Goal: Register for event/course

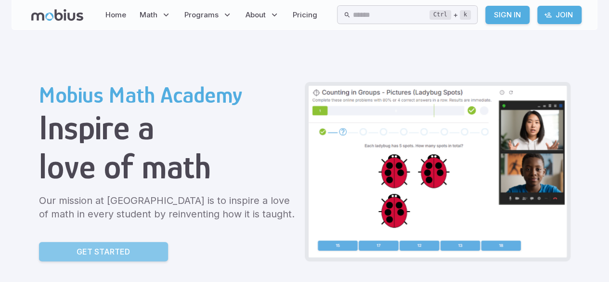
click at [149, 253] on link "Get Started" at bounding box center [103, 251] width 129 height 19
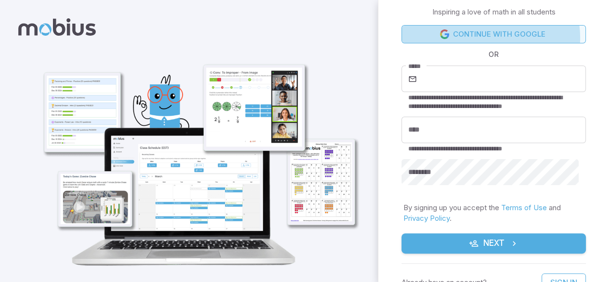
click at [486, 38] on link "Continue with Google" at bounding box center [494, 34] width 184 height 18
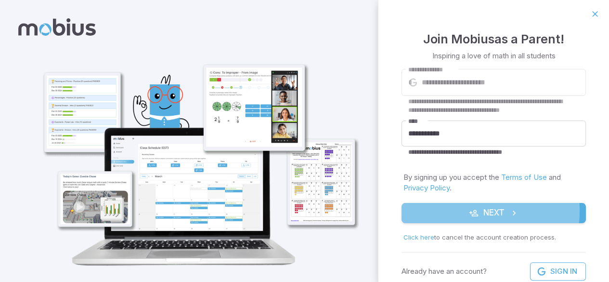
click at [469, 211] on icon "submit" at bounding box center [474, 213] width 10 height 10
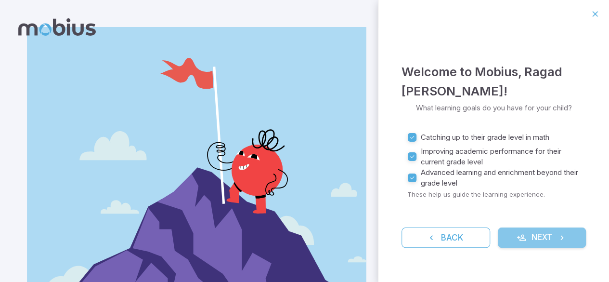
click at [545, 232] on button "Next" at bounding box center [542, 237] width 89 height 20
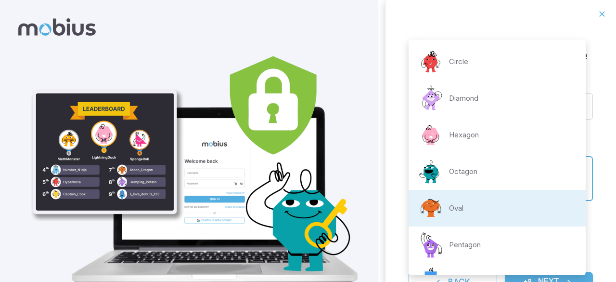
click at [566, 181] on body "**********" at bounding box center [308, 160] width 616 height 321
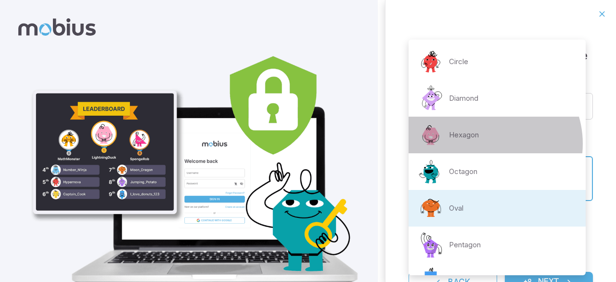
click at [486, 143] on li "Hexagon" at bounding box center [497, 135] width 177 height 37
type input "**********"
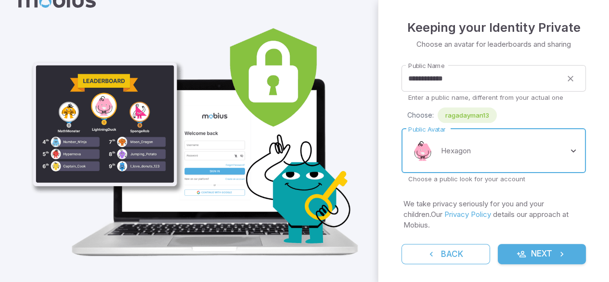
scroll to position [32, 0]
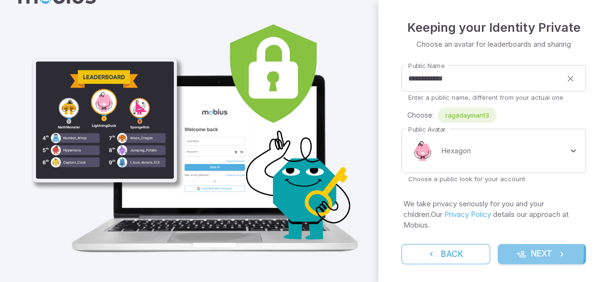
click at [517, 250] on icon "submit" at bounding box center [522, 254] width 10 height 10
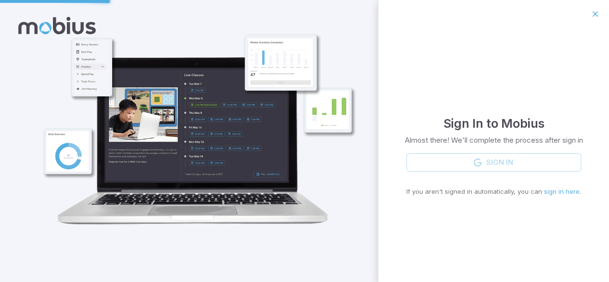
scroll to position [1, 0]
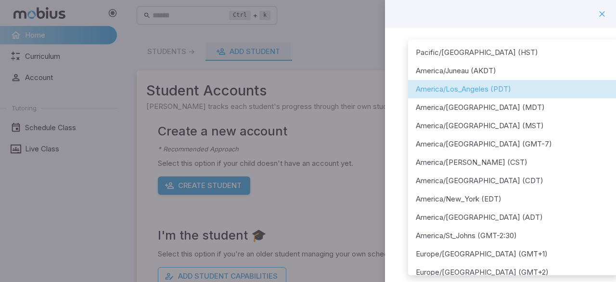
click at [579, 123] on body "**********" at bounding box center [308, 190] width 616 height 381
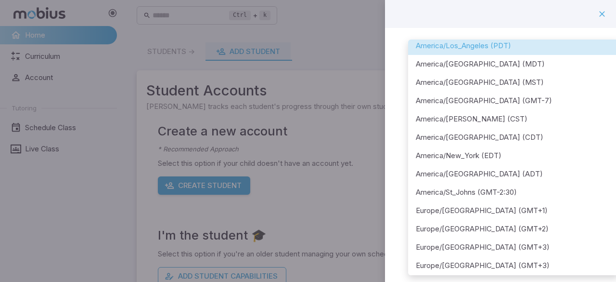
scroll to position [42, 0]
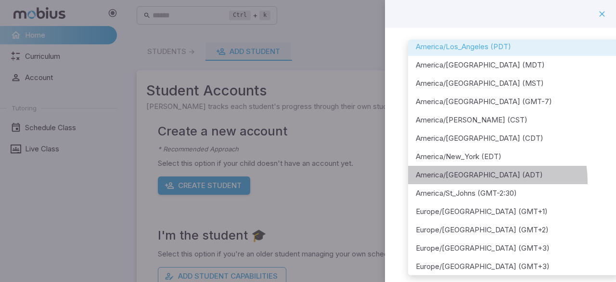
click at [479, 181] on li "America/[GEOGRAPHIC_DATA] (ADT)" at bounding box center [513, 175] width 211 height 18
type input "**********"
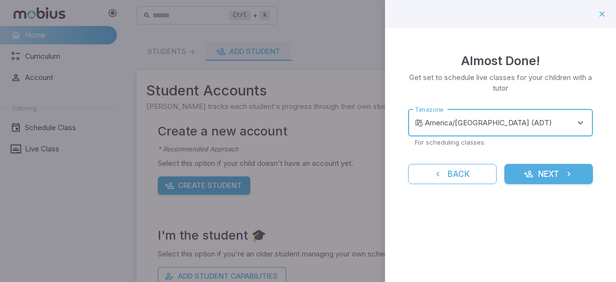
click at [580, 122] on body "**********" at bounding box center [308, 190] width 616 height 381
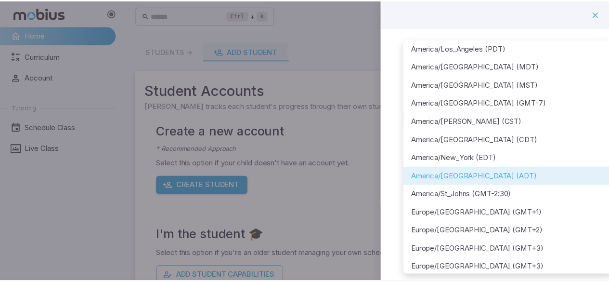
scroll to position [41, 0]
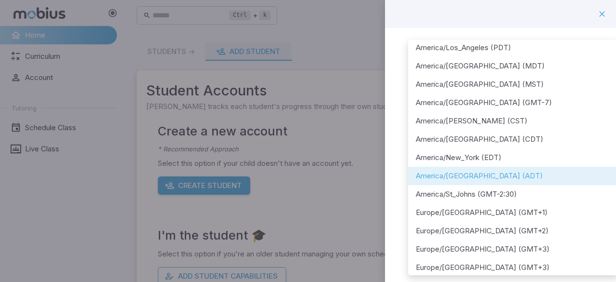
click at [388, 149] on div at bounding box center [308, 141] width 616 height 282
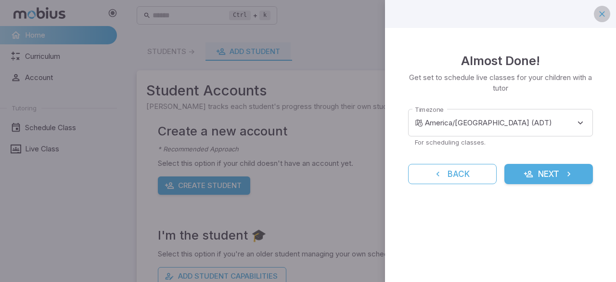
click at [603, 13] on icon "button" at bounding box center [603, 14] width 10 height 10
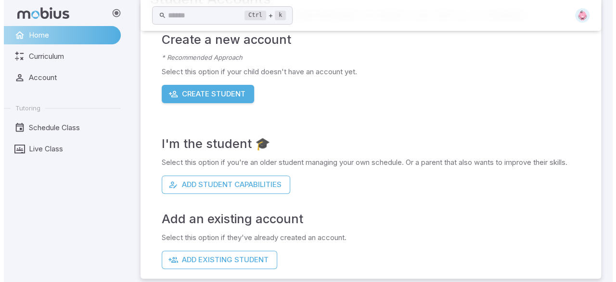
scroll to position [99, 0]
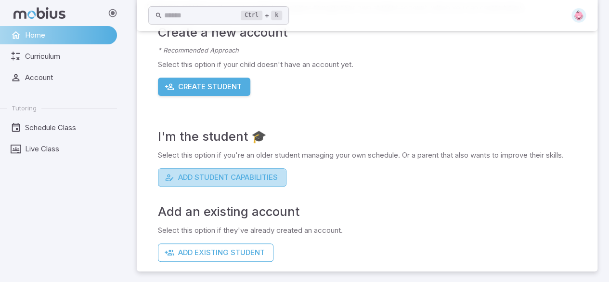
click at [249, 184] on button "Add Student Capabilities" at bounding box center [222, 177] width 129 height 18
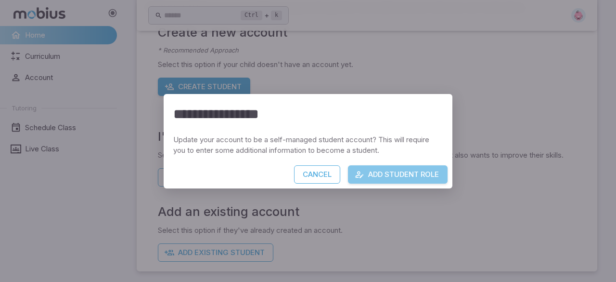
click at [362, 170] on icon "button" at bounding box center [360, 175] width 10 height 10
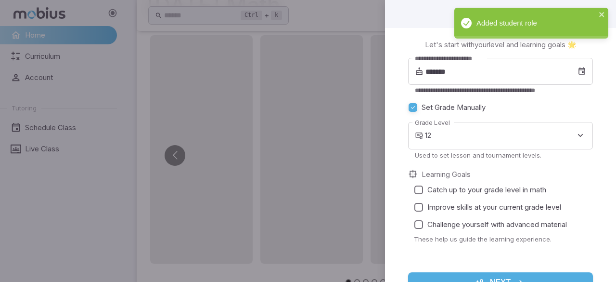
scroll to position [9, 0]
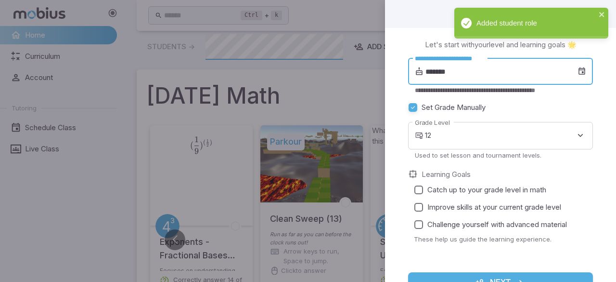
click at [467, 71] on input "*******" at bounding box center [502, 71] width 152 height 27
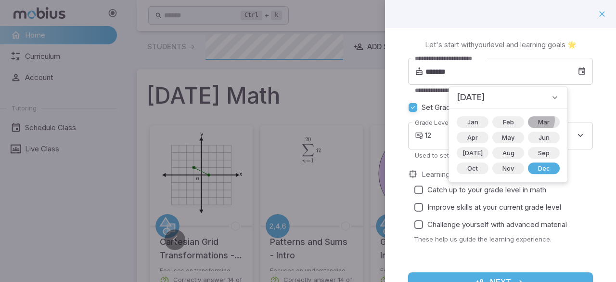
click at [533, 120] on span "Mar" at bounding box center [544, 122] width 23 height 10
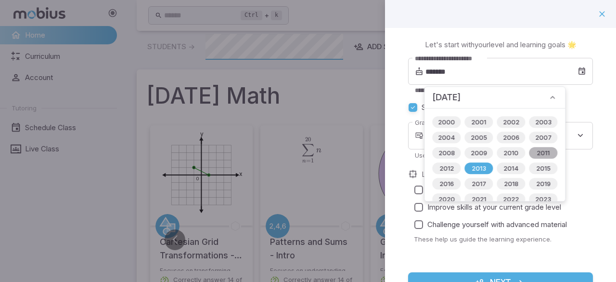
click at [540, 153] on span "2011" at bounding box center [543, 153] width 25 height 10
type input "*******"
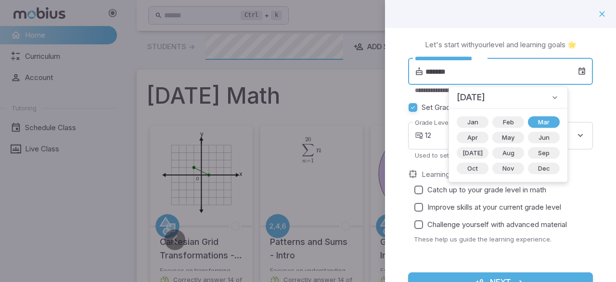
click at [503, 82] on input "*******" at bounding box center [502, 71] width 152 height 27
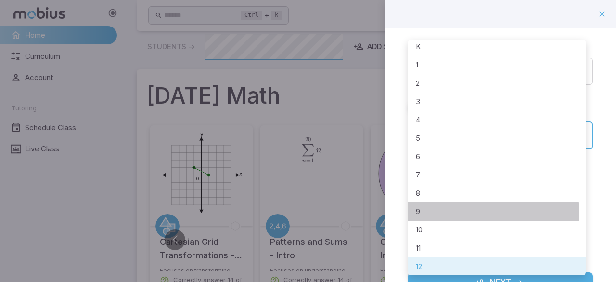
click at [464, 213] on li "9" at bounding box center [497, 211] width 178 height 18
type input "*"
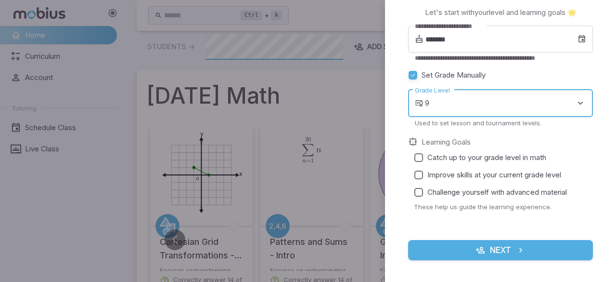
scroll to position [34, 0]
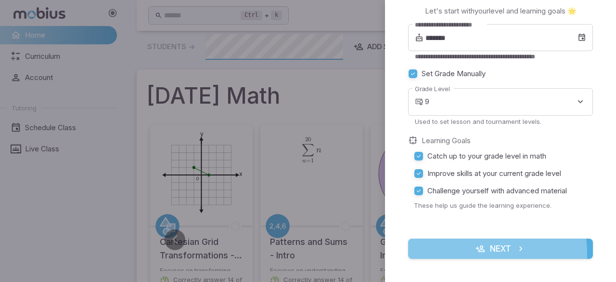
click at [464, 253] on button "Next" at bounding box center [500, 248] width 185 height 20
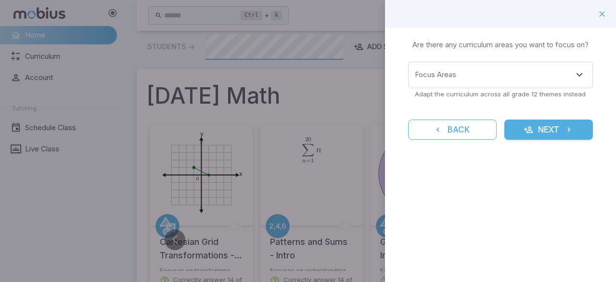
scroll to position [0, 0]
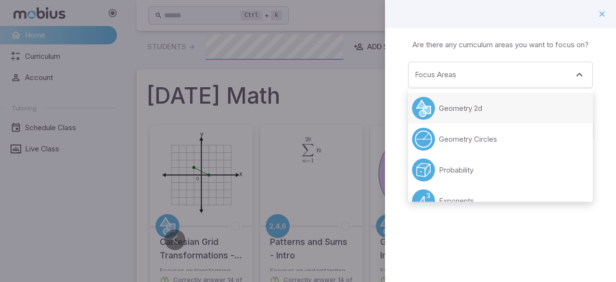
drag, startPoint x: 587, startPoint y: 82, endPoint x: 526, endPoint y: 119, distance: 70.9
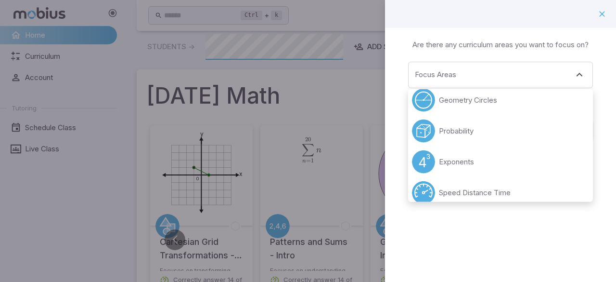
scroll to position [42, 0]
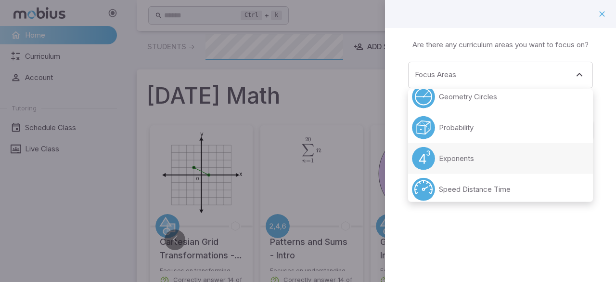
click at [479, 150] on li "Exponents" at bounding box center [500, 158] width 185 height 31
type input "*********"
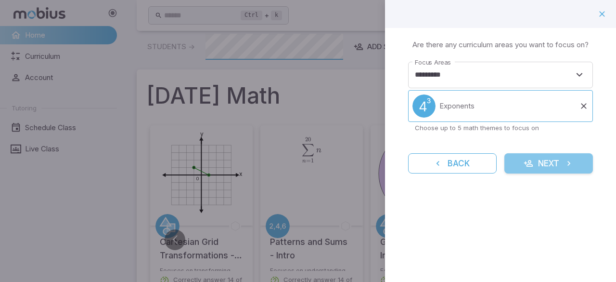
click at [563, 158] on button "Next" at bounding box center [549, 163] width 89 height 20
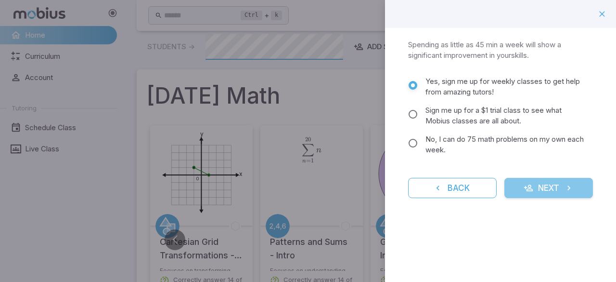
click at [534, 187] on button "Next" at bounding box center [549, 188] width 89 height 20
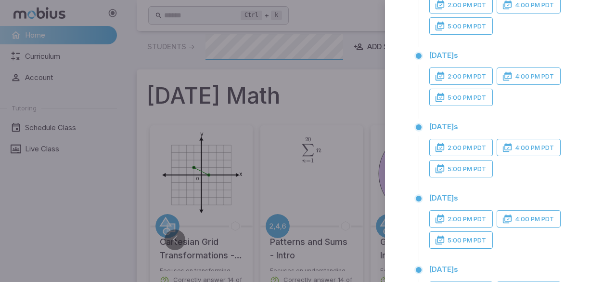
scroll to position [94, 0]
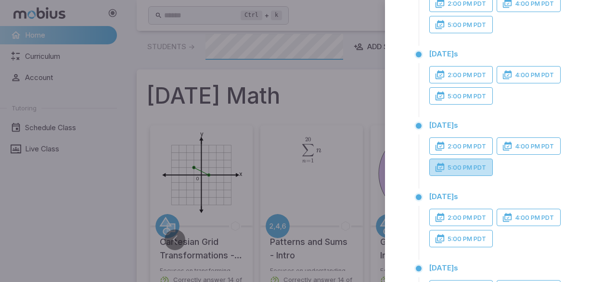
click at [470, 170] on button "5:00 PM PDT" at bounding box center [462, 166] width 64 height 17
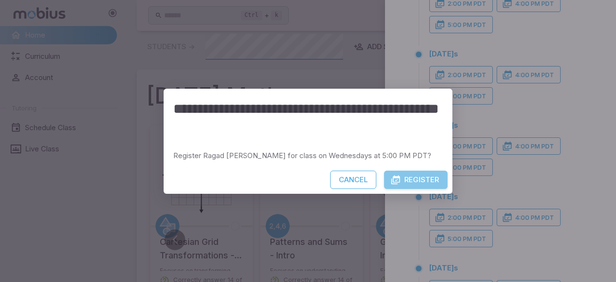
click at [403, 173] on button "Register" at bounding box center [416, 179] width 64 height 18
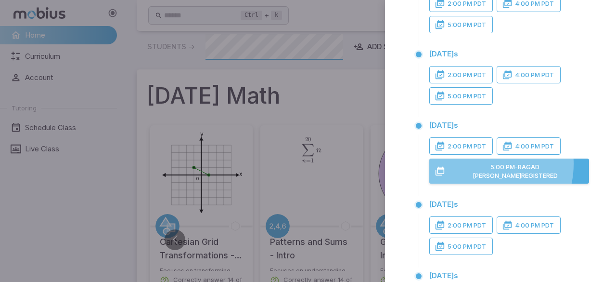
click at [479, 172] on button "5:00 PM - Ragad Ayman Registered" at bounding box center [510, 170] width 160 height 25
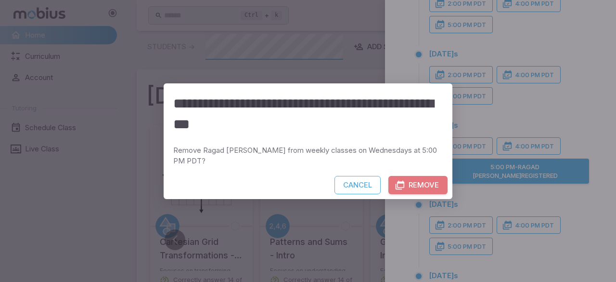
click at [400, 180] on icon "button" at bounding box center [400, 185] width 10 height 10
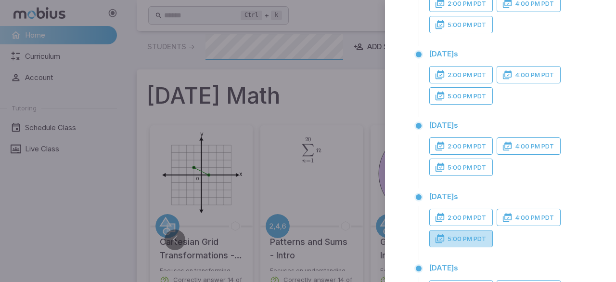
click at [480, 246] on button "5:00 PM PDT" at bounding box center [462, 238] width 64 height 17
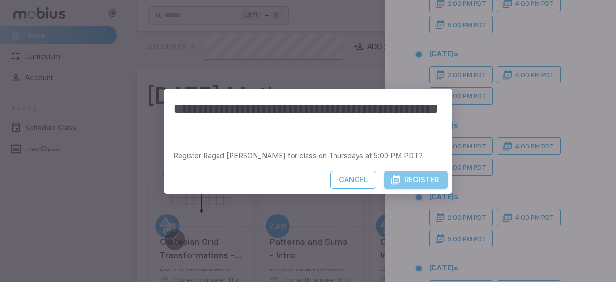
click at [432, 176] on button "Register" at bounding box center [416, 179] width 64 height 18
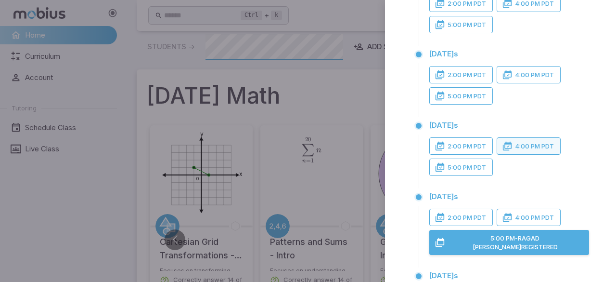
scroll to position [219, 0]
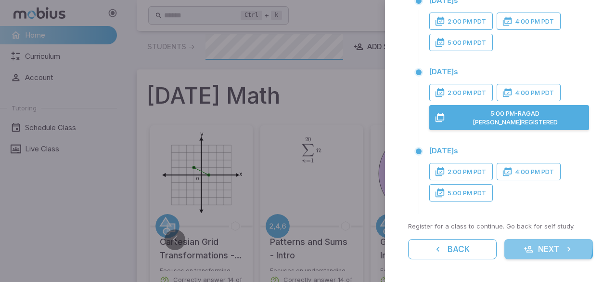
click at [542, 243] on button "Next" at bounding box center [549, 249] width 89 height 20
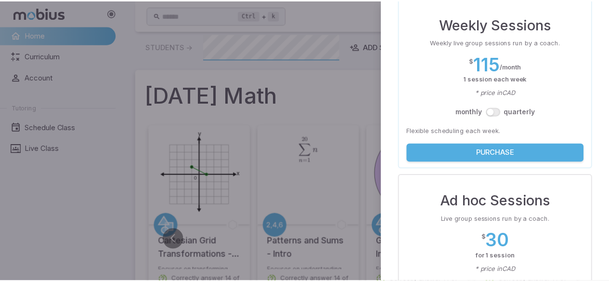
scroll to position [0, 0]
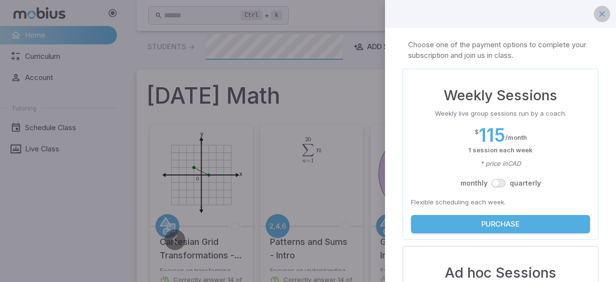
click at [598, 14] on icon "button" at bounding box center [603, 14] width 10 height 10
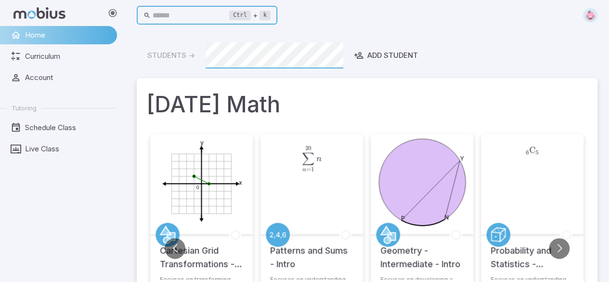
click at [217, 12] on input "text" at bounding box center [191, 15] width 77 height 19
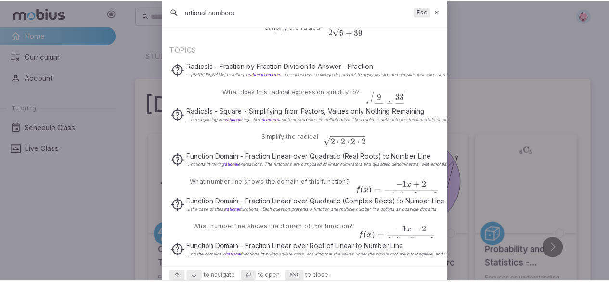
scroll to position [401, 0]
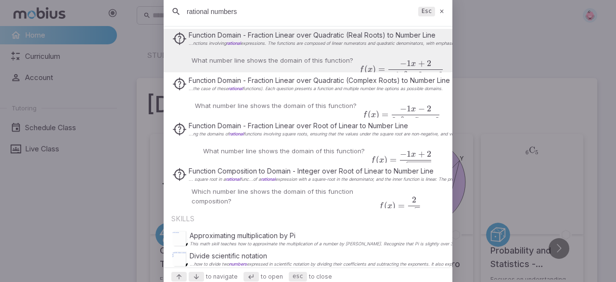
type input "rational numbers"
click at [440, 12] on icon at bounding box center [442, 11] width 6 height 7
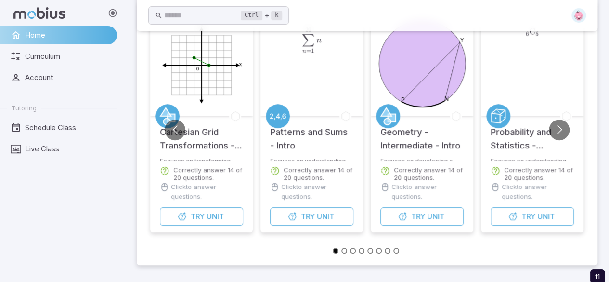
scroll to position [136, 0]
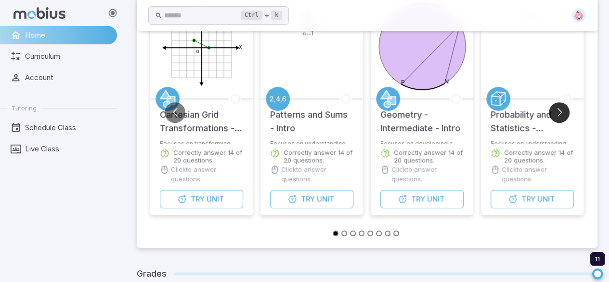
click at [561, 112] on button "Go to next slide" at bounding box center [559, 112] width 21 height 21
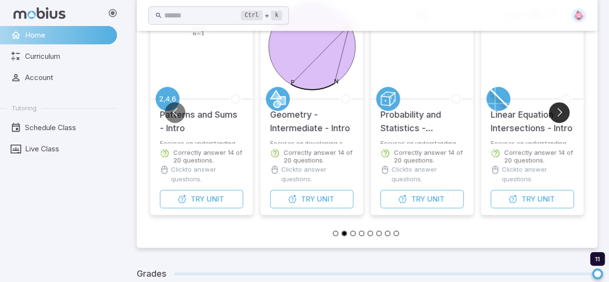
click at [561, 112] on button "Go to next slide" at bounding box center [559, 112] width 21 height 21
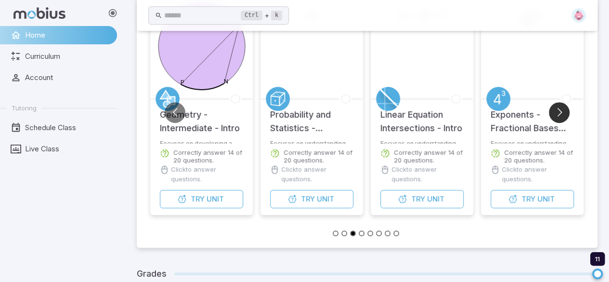
click at [561, 112] on button "Go to next slide" at bounding box center [559, 112] width 21 height 21
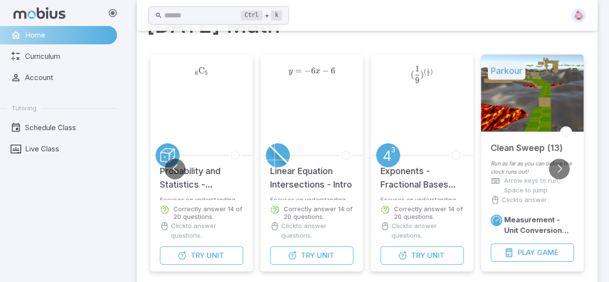
scroll to position [79, 0]
click at [561, 169] on button "Go to next slide" at bounding box center [559, 169] width 21 height 21
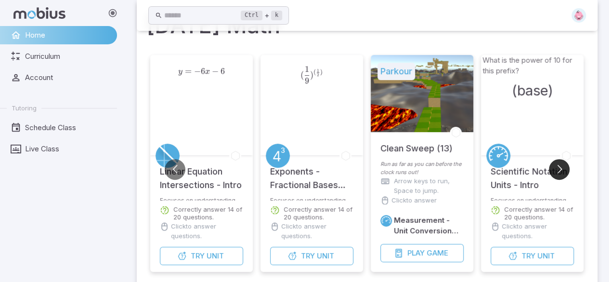
click at [561, 169] on button "Go to next slide" at bounding box center [559, 169] width 21 height 21
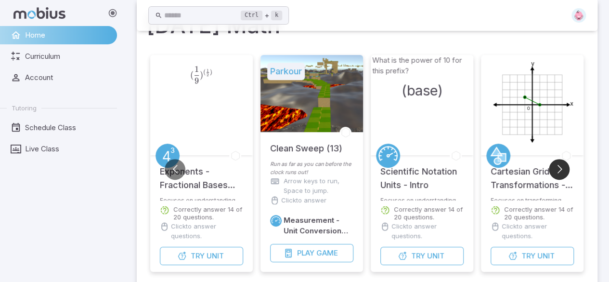
click at [561, 169] on button "Go to next slide" at bounding box center [559, 169] width 21 height 21
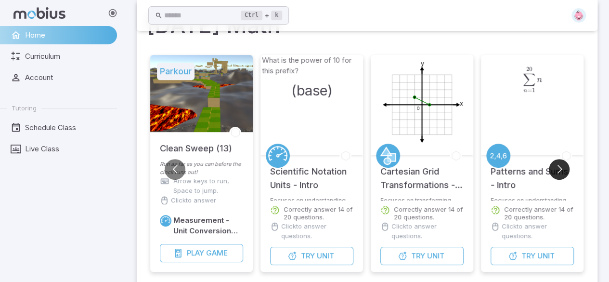
click at [561, 169] on button "Go to next slide" at bounding box center [559, 169] width 21 height 21
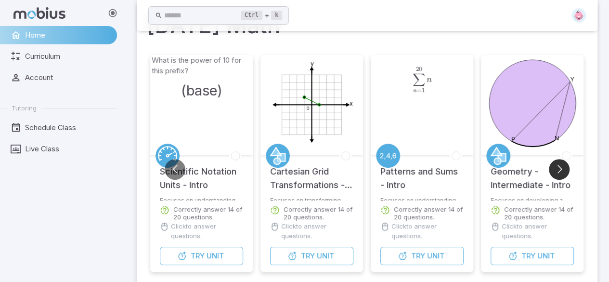
click at [561, 169] on button "Go to next slide" at bounding box center [559, 169] width 21 height 21
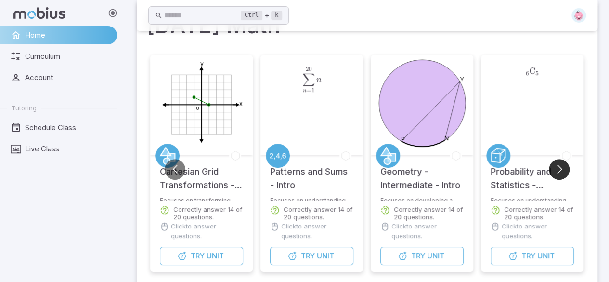
click at [561, 169] on button "Go to next slide" at bounding box center [559, 169] width 21 height 21
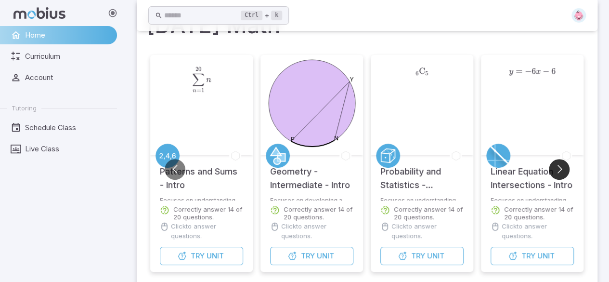
click at [561, 169] on button "Go to next slide" at bounding box center [559, 169] width 21 height 21
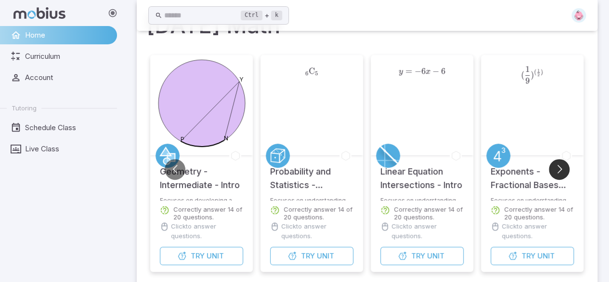
click at [561, 169] on button "Go to next slide" at bounding box center [559, 169] width 21 height 21
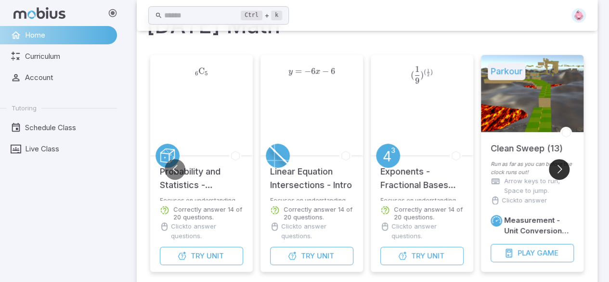
click at [561, 169] on button "Go to next slide" at bounding box center [559, 169] width 21 height 21
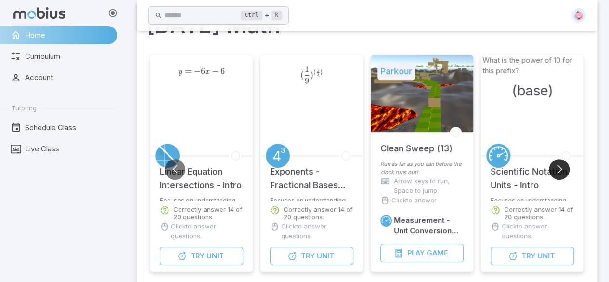
click at [561, 169] on button "Go to next slide" at bounding box center [559, 169] width 21 height 21
click at [555, 166] on button "Go to next slide" at bounding box center [559, 169] width 21 height 21
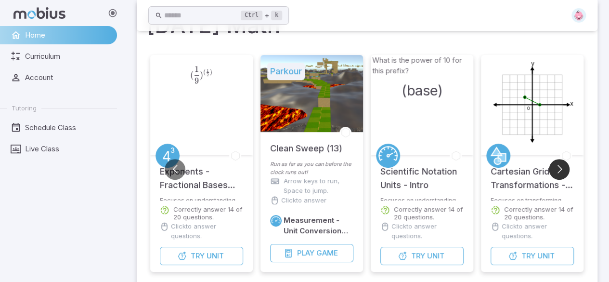
click at [555, 166] on button "Go to next slide" at bounding box center [559, 169] width 21 height 21
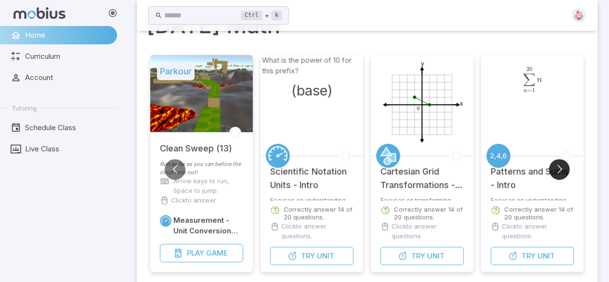
click at [555, 166] on button "Go to next slide" at bounding box center [559, 169] width 21 height 21
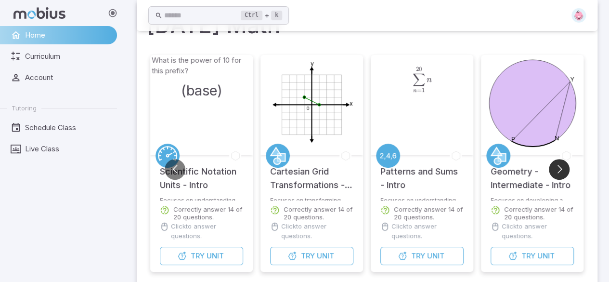
click at [555, 166] on button "Go to next slide" at bounding box center [559, 169] width 21 height 21
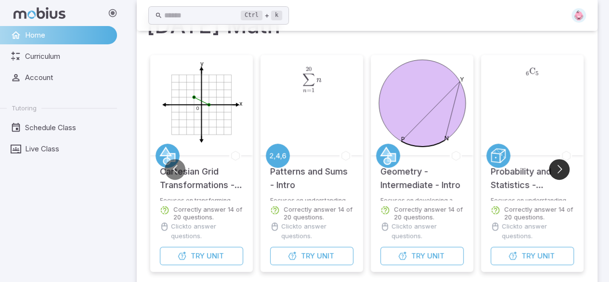
click at [555, 166] on button "Go to next slide" at bounding box center [559, 169] width 21 height 21
click at [171, 168] on button "Go to previous slide" at bounding box center [175, 169] width 21 height 21
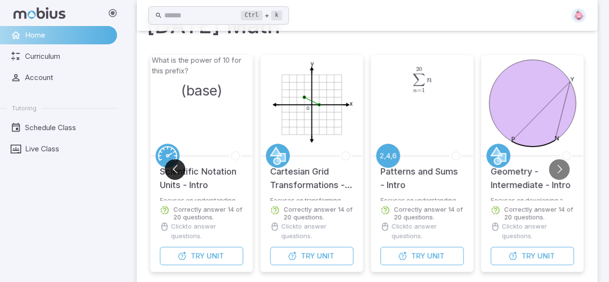
click at [171, 168] on button "Go to previous slide" at bounding box center [175, 169] width 21 height 21
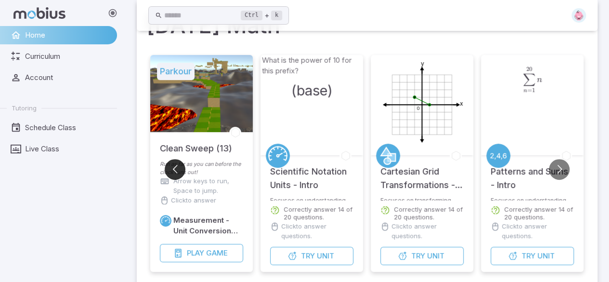
click at [171, 168] on button "Go to previous slide" at bounding box center [175, 169] width 21 height 21
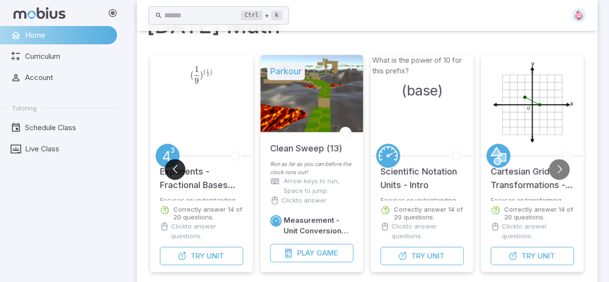
click at [171, 168] on button "Go to previous slide" at bounding box center [175, 169] width 21 height 21
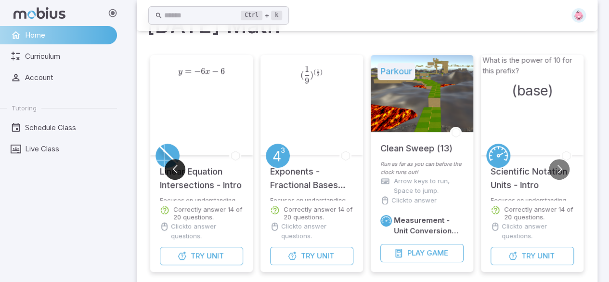
click at [171, 168] on button "Go to previous slide" at bounding box center [175, 169] width 21 height 21
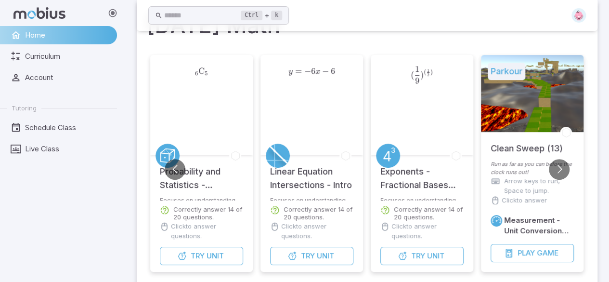
drag, startPoint x: 171, startPoint y: 168, endPoint x: 544, endPoint y: -11, distance: 413.5
click at [544, 0] on html "Home Curriculum Account Tutoring Schedule Class Live Class Ctrl + k ​ Students …" at bounding box center [304, 267] width 609 height 693
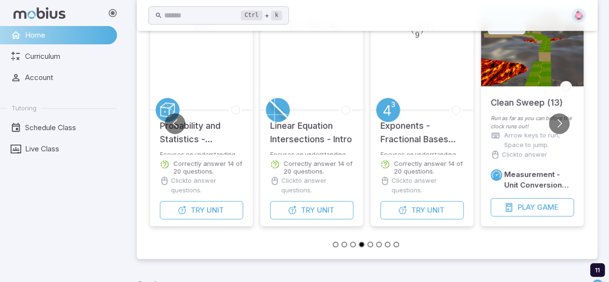
scroll to position [154, 0]
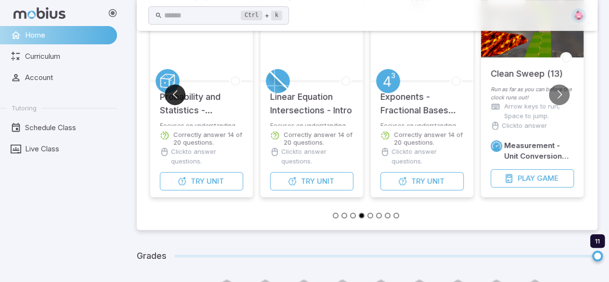
click at [167, 98] on button "Go to previous slide" at bounding box center [175, 94] width 21 height 21
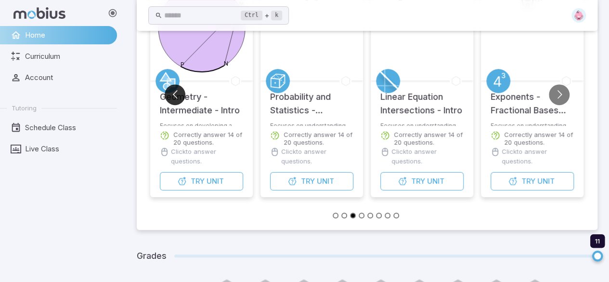
click at [167, 98] on button "Go to previous slide" at bounding box center [175, 94] width 21 height 21
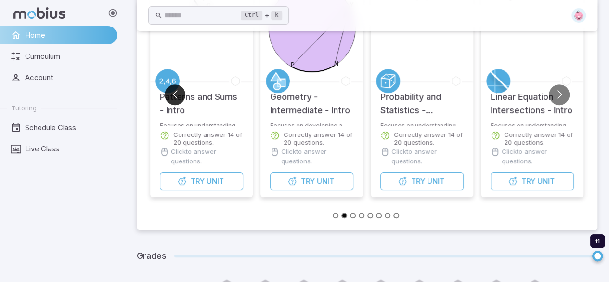
click at [167, 98] on button "Go to previous slide" at bounding box center [175, 94] width 21 height 21
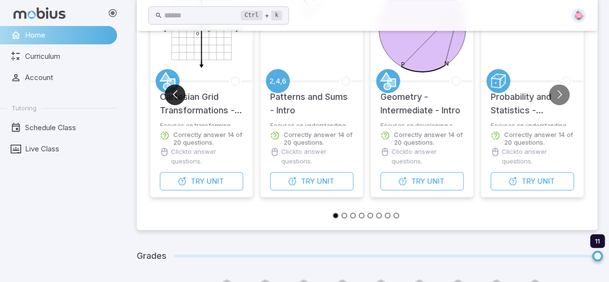
click at [167, 98] on button "Go to previous slide" at bounding box center [175, 94] width 21 height 21
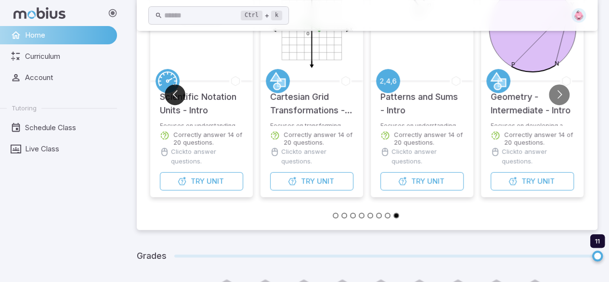
click at [167, 98] on button "Go to previous slide" at bounding box center [175, 94] width 21 height 21
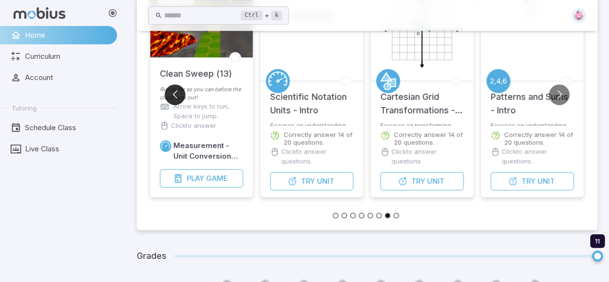
click at [167, 98] on button "Go to previous slide" at bounding box center [175, 94] width 21 height 21
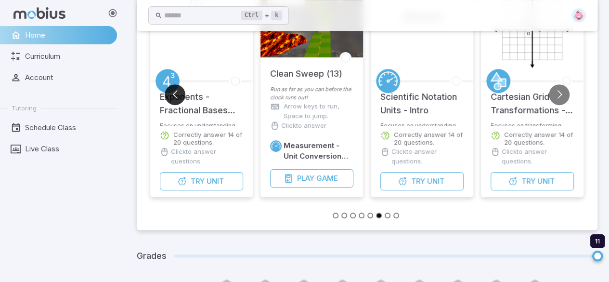
click at [167, 98] on button "Go to previous slide" at bounding box center [175, 94] width 21 height 21
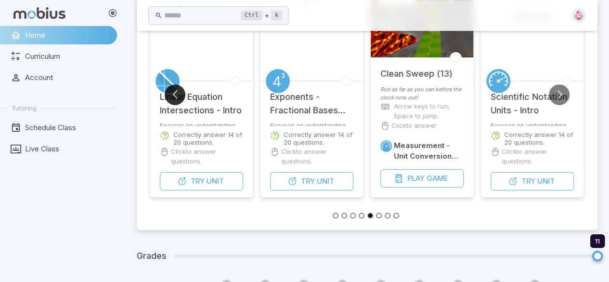
click at [167, 98] on button "Go to previous slide" at bounding box center [175, 94] width 21 height 21
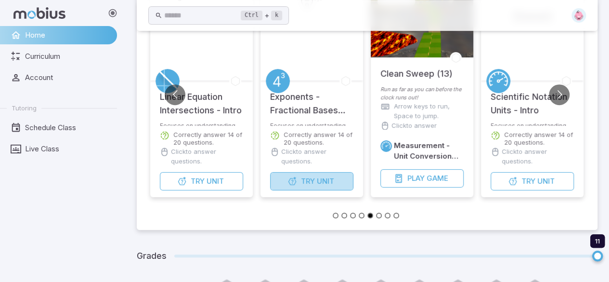
click at [299, 174] on button "Try Unit" at bounding box center [311, 181] width 83 height 18
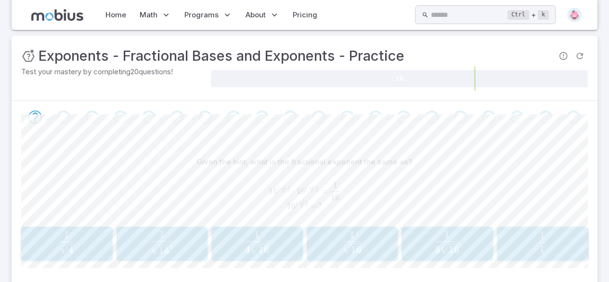
scroll to position [143, 0]
